Goal: Task Accomplishment & Management: Use online tool/utility

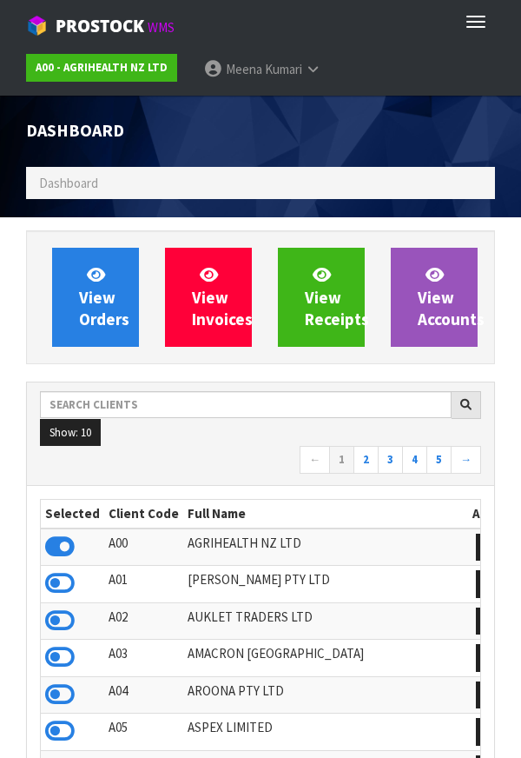
scroll to position [1376, 495]
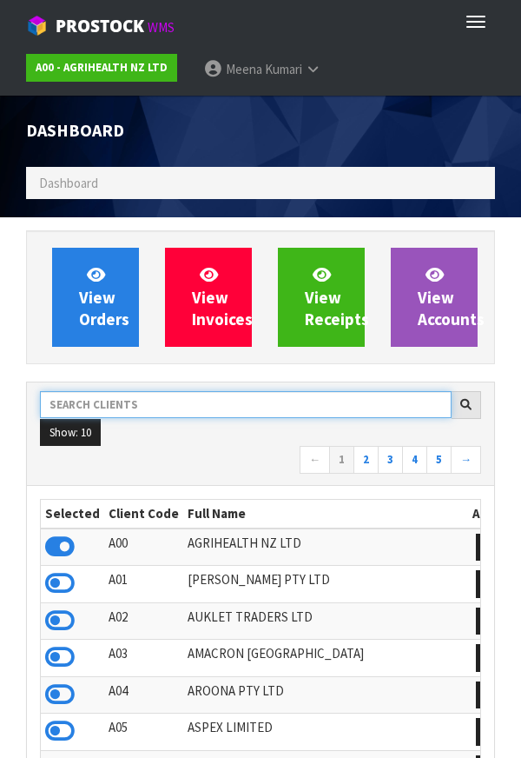
click at [174, 406] on input "text" at bounding box center [246, 404] width 412 height 27
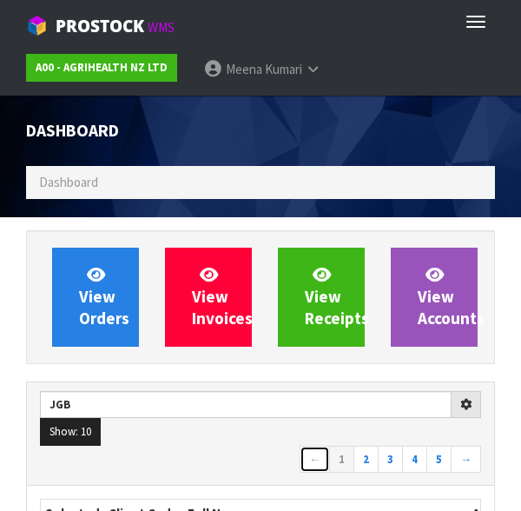
click at [305, 460] on link "←" at bounding box center [315, 460] width 30 height 28
type input "JGB"
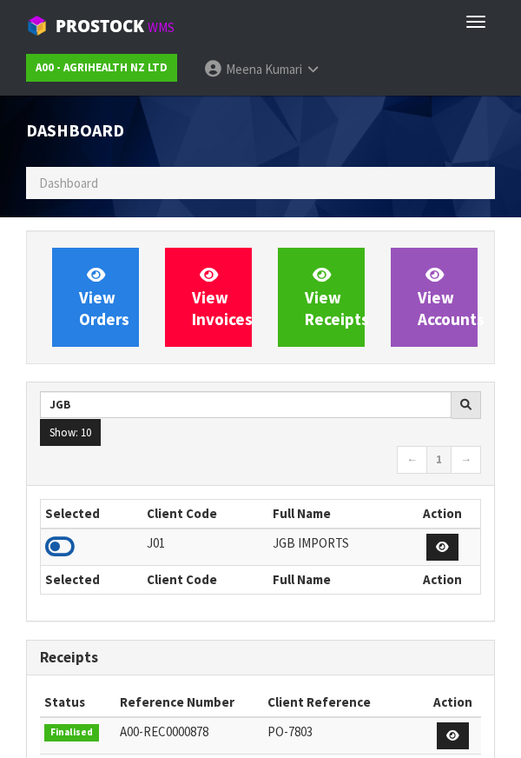
click at [63, 546] on icon at bounding box center [60, 547] width 30 height 26
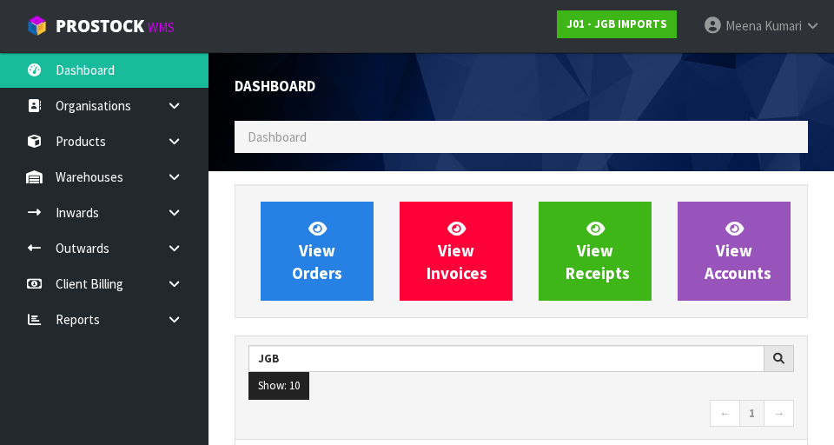
scroll to position [1379, 600]
click at [189, 188] on link at bounding box center [181, 177] width 56 height 36
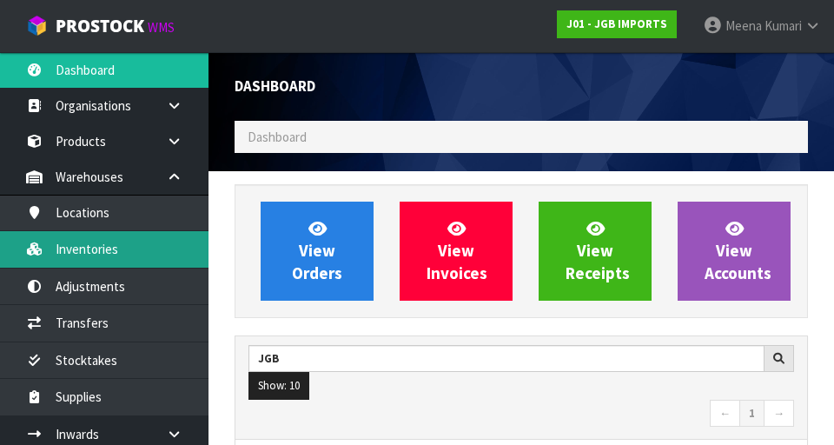
click at [129, 253] on link "Inventories" at bounding box center [104, 249] width 209 height 36
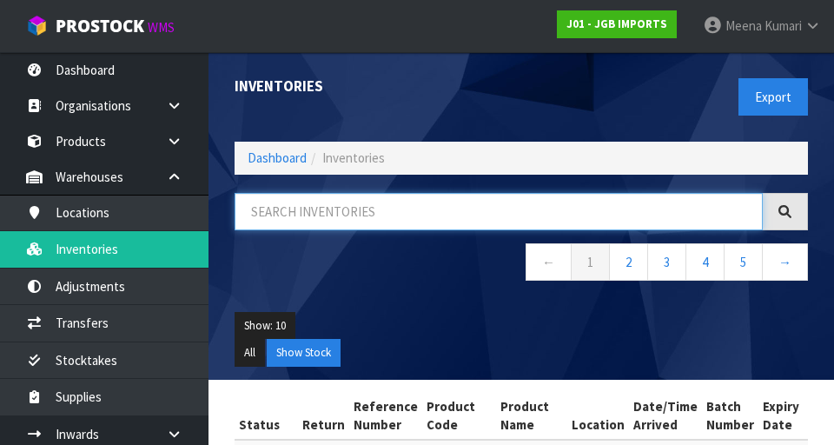
click at [302, 205] on input "text" at bounding box center [499, 211] width 528 height 37
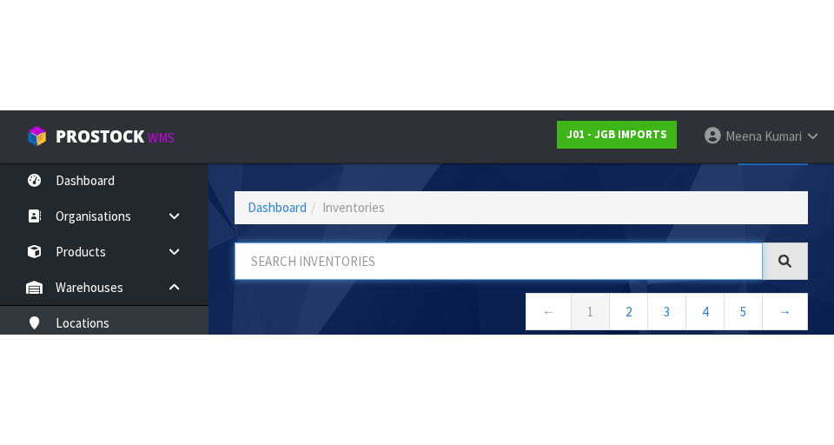
scroll to position [99, 0]
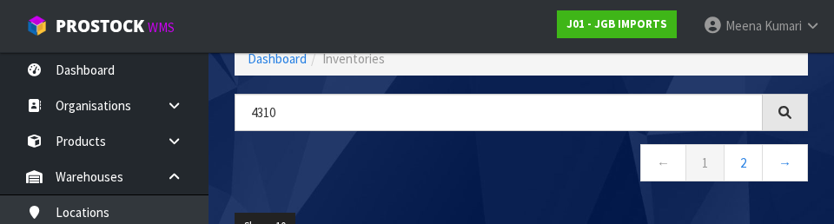
click at [423, 173] on nav "← 1 2 →" at bounding box center [522, 165] width 574 height 43
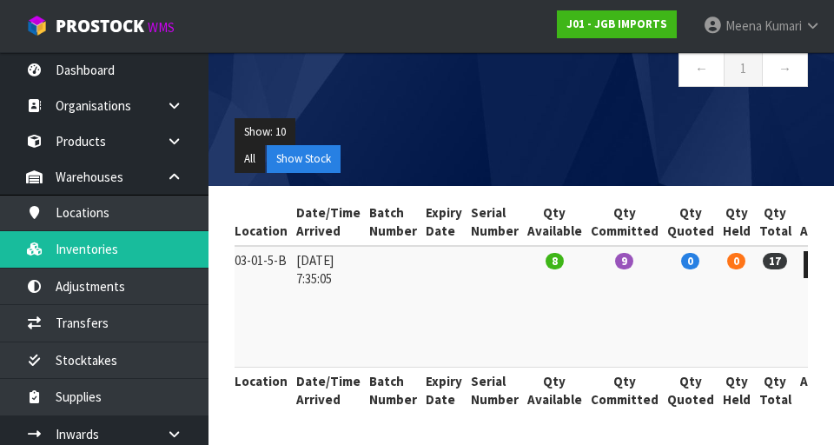
scroll to position [0, 0]
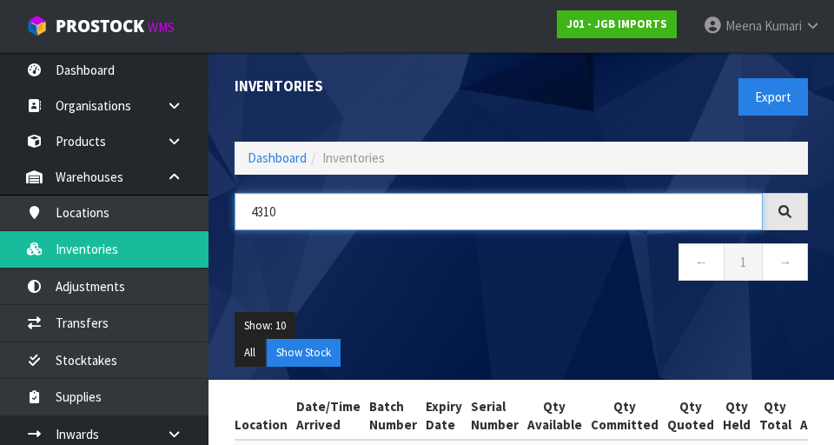
click at [405, 205] on input "4310" at bounding box center [499, 211] width 528 height 37
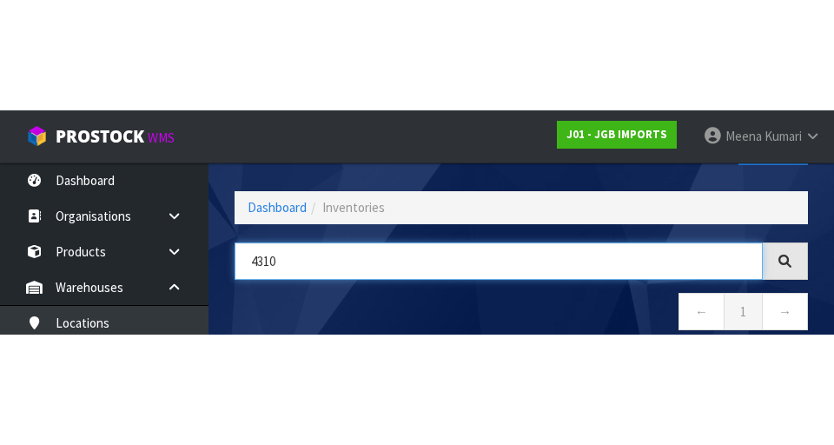
scroll to position [99, 0]
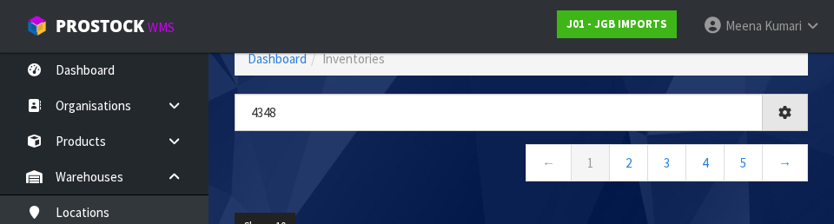
click at [435, 172] on nav "← 1 2 3 4 5 →" at bounding box center [522, 165] width 574 height 43
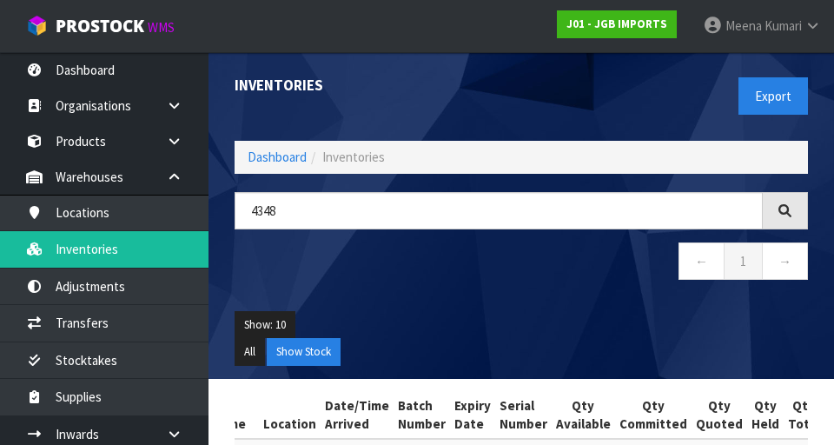
scroll to position [0, 0]
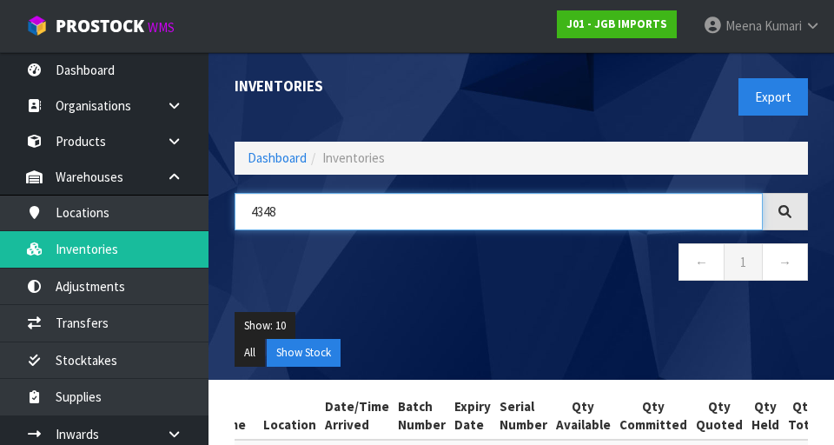
click at [402, 209] on input "4348" at bounding box center [499, 211] width 528 height 37
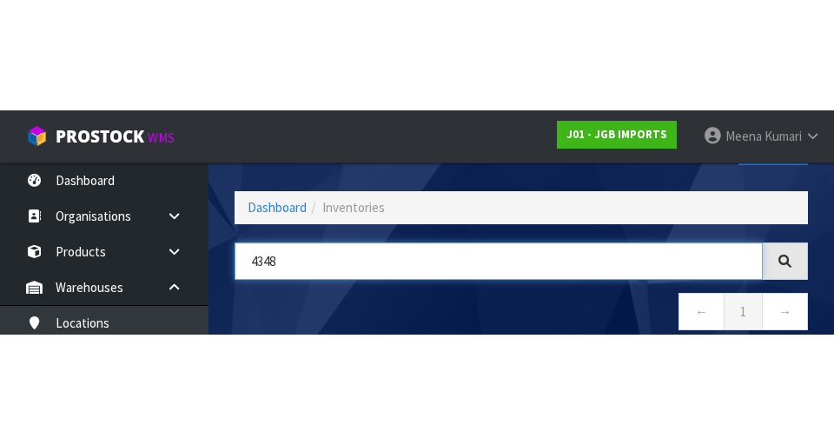
scroll to position [99, 0]
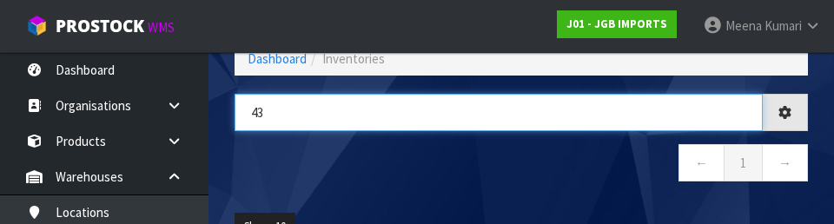
type input "4"
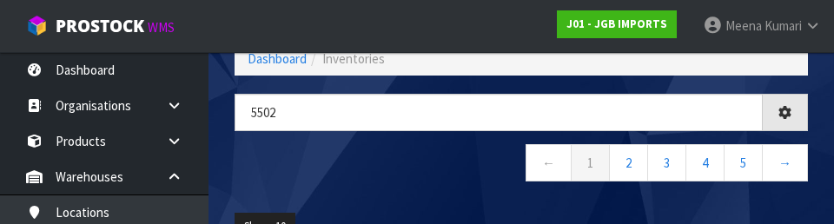
click at [372, 179] on nav "← 1 2 3 4 5 →" at bounding box center [522, 165] width 574 height 43
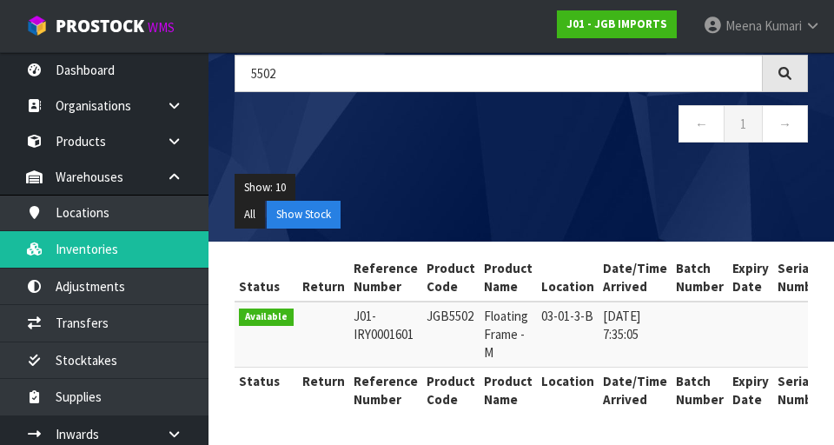
scroll to position [0, 0]
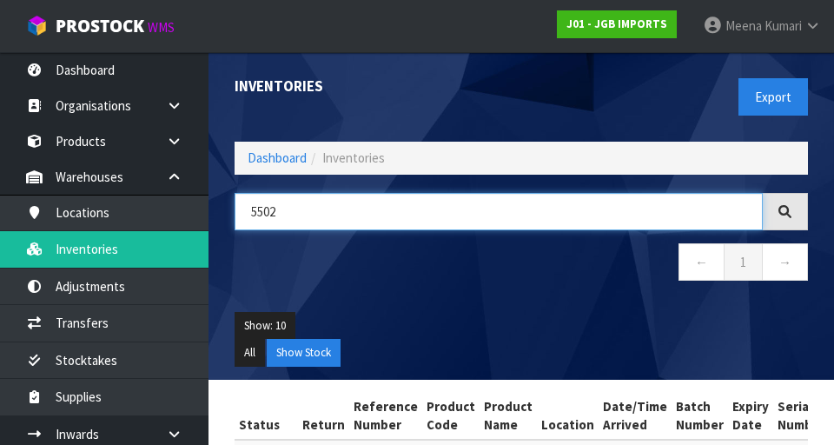
click at [379, 218] on input "5502" at bounding box center [499, 211] width 528 height 37
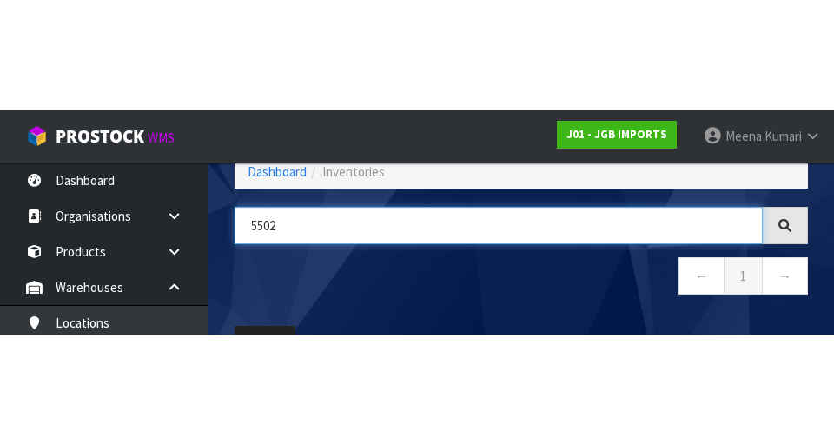
scroll to position [99, 0]
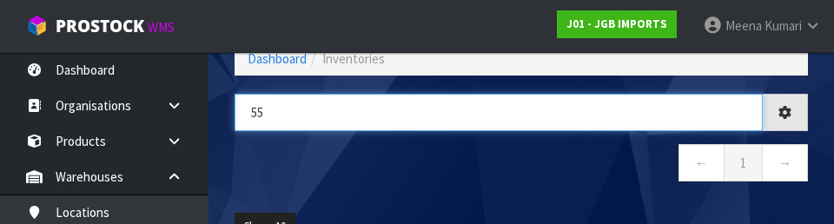
type input "5"
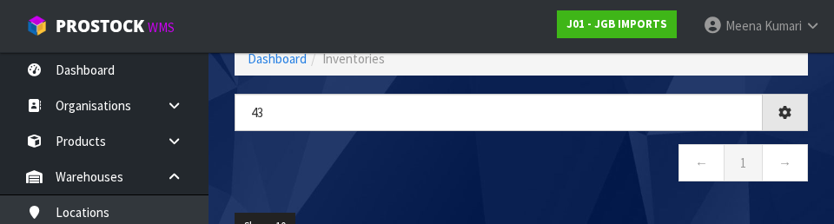
click at [392, 157] on nav "← 1 →" at bounding box center [522, 165] width 574 height 43
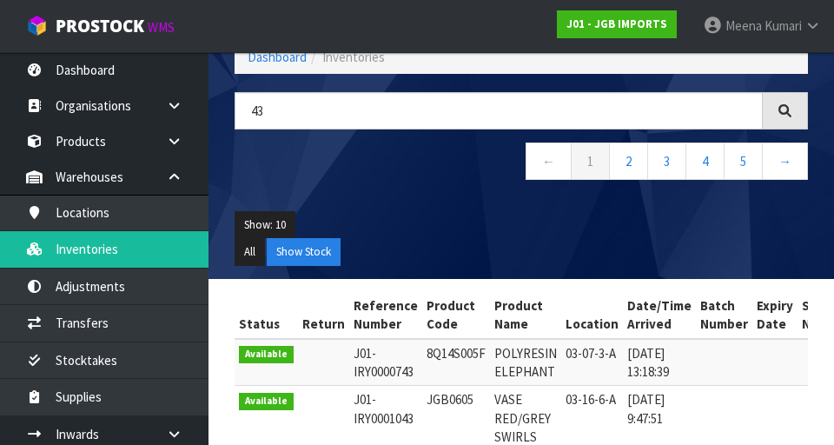
scroll to position [0, 0]
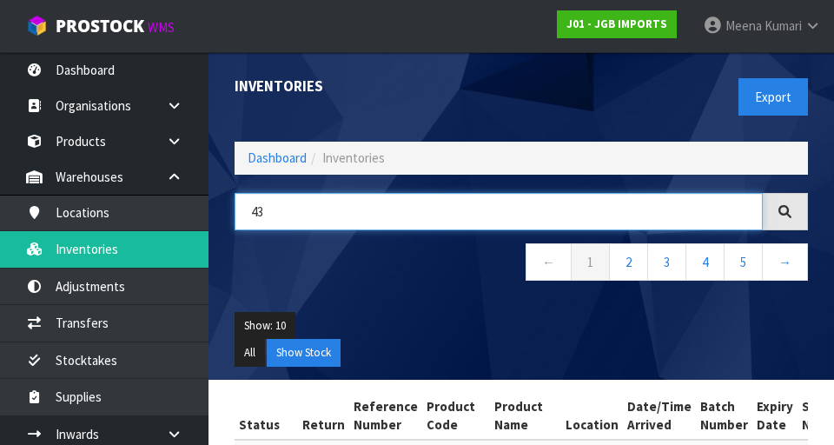
click at [241, 216] on input "43" at bounding box center [499, 211] width 528 height 37
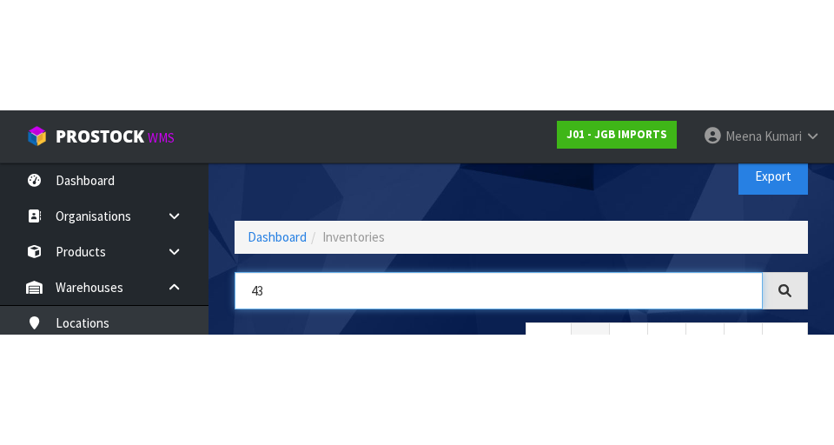
scroll to position [99, 0]
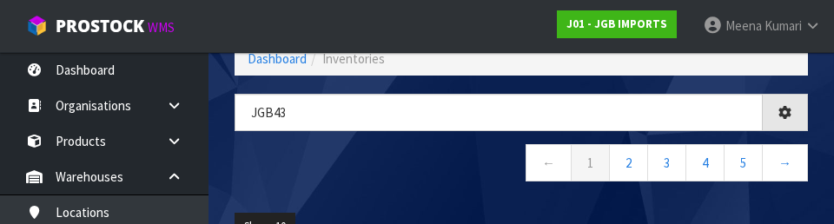
click at [430, 178] on nav "← 1 2 3 4 5 →" at bounding box center [522, 165] width 574 height 43
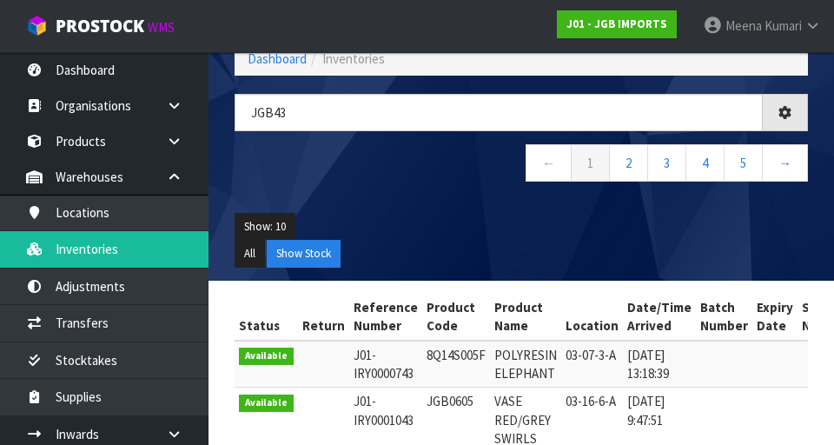
type input "JGB43"
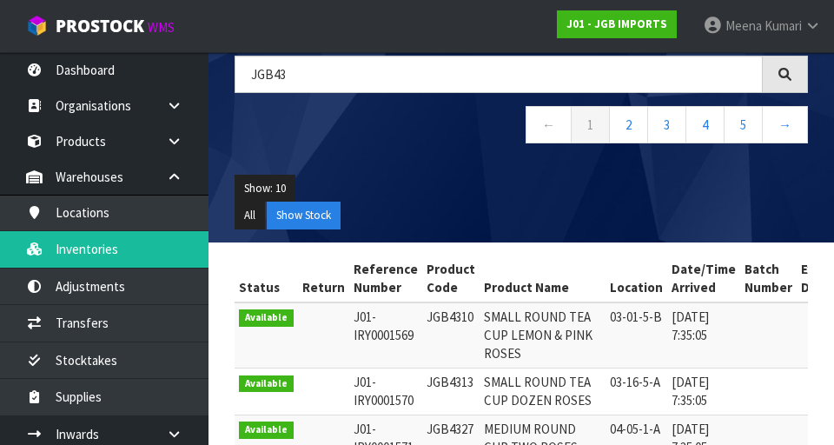
scroll to position [136, 0]
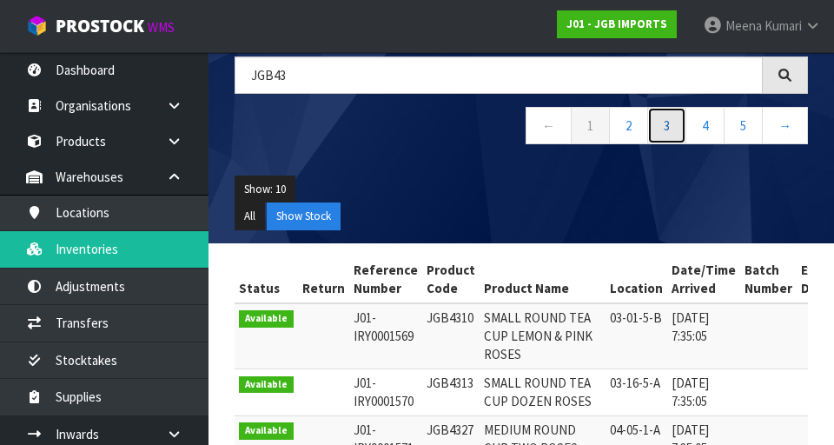
click at [521, 135] on link "3" at bounding box center [666, 125] width 39 height 37
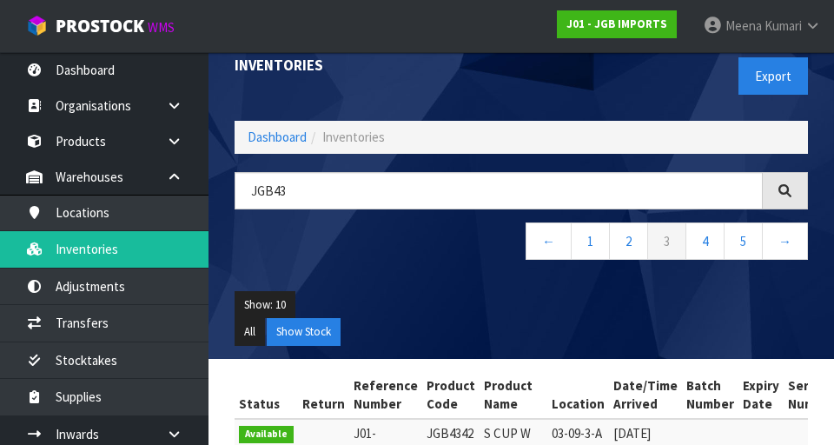
scroll to position [0, 0]
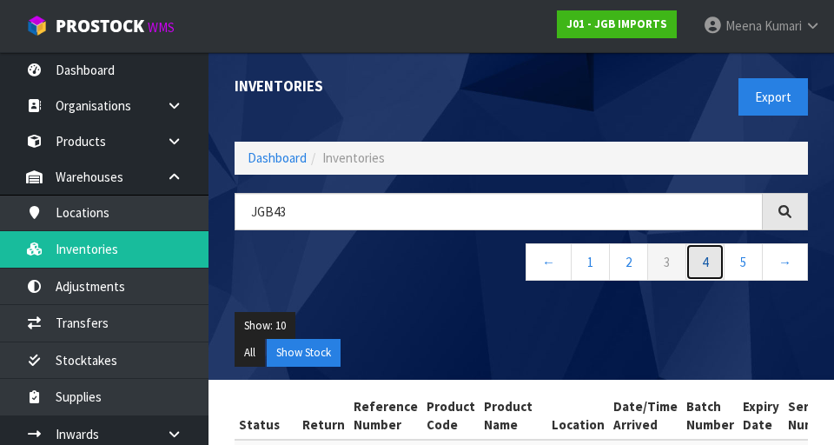
click at [521, 265] on link "4" at bounding box center [705, 261] width 39 height 37
